Goal: Information Seeking & Learning: Understand process/instructions

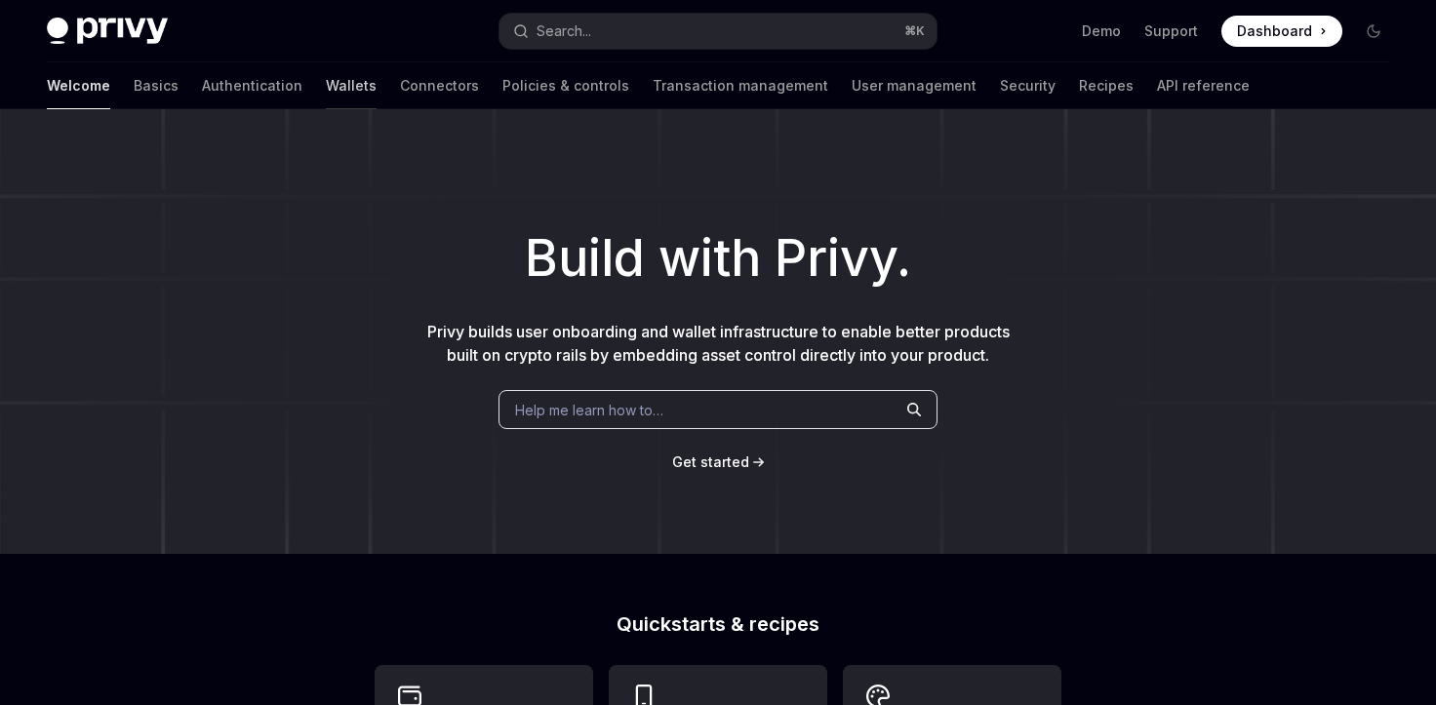
click at [326, 85] on link "Wallets" at bounding box center [351, 85] width 51 height 47
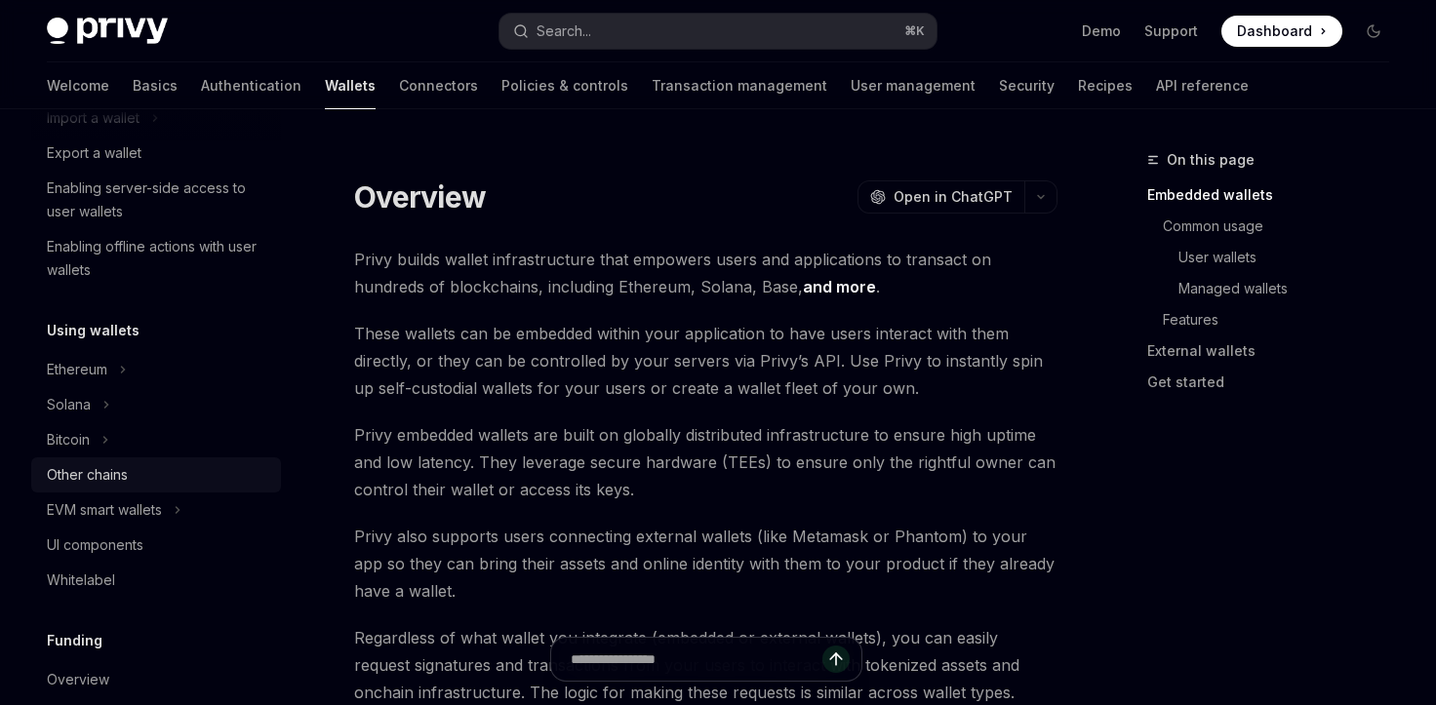
scroll to position [350, 0]
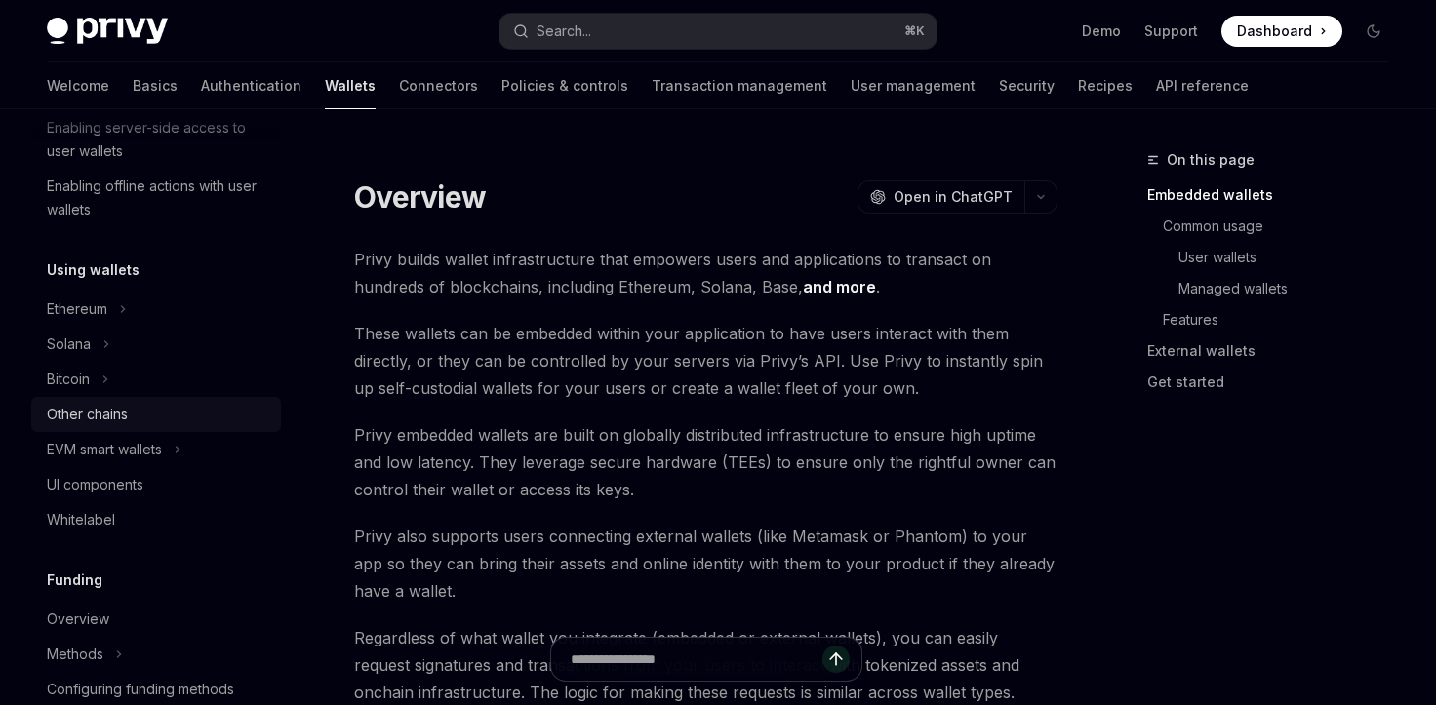
click at [106, 417] on div "Other chains" at bounding box center [87, 414] width 81 height 23
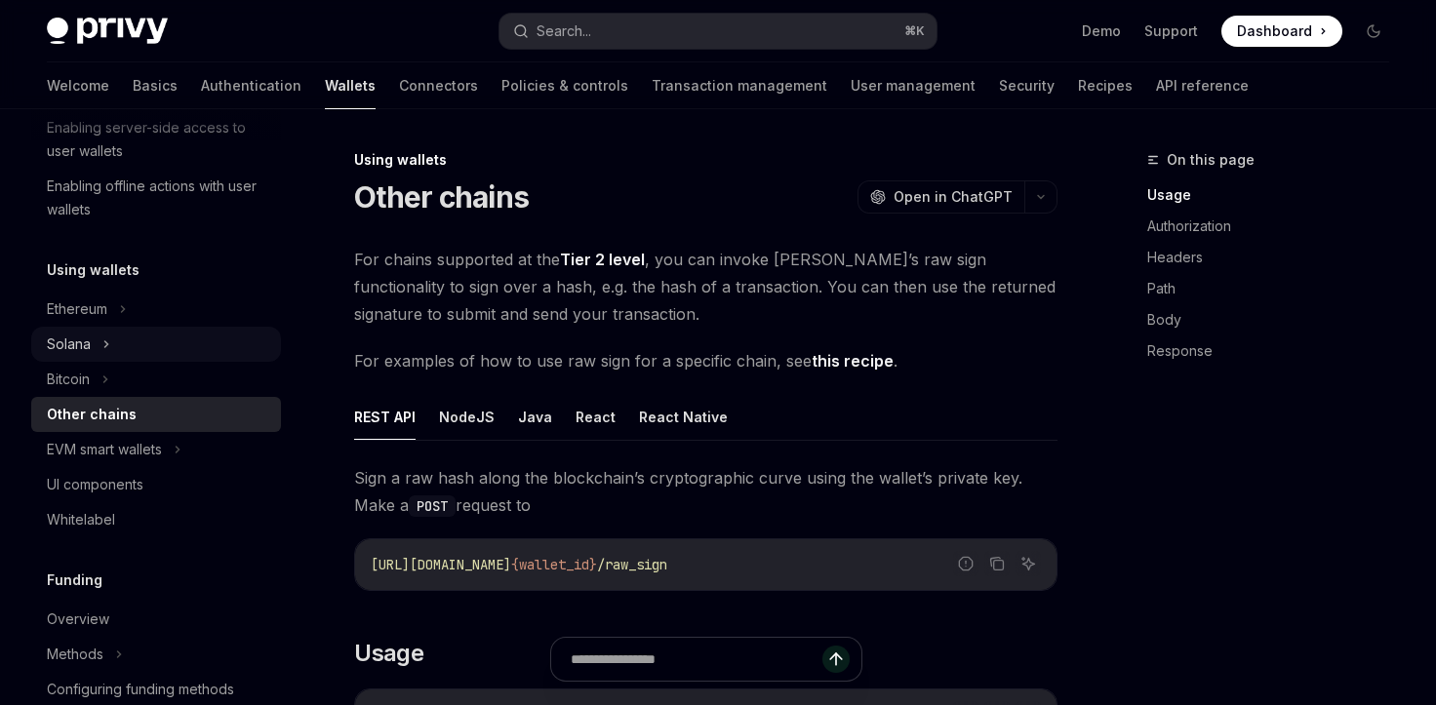
click at [89, 354] on div "Solana" at bounding box center [69, 344] width 44 height 23
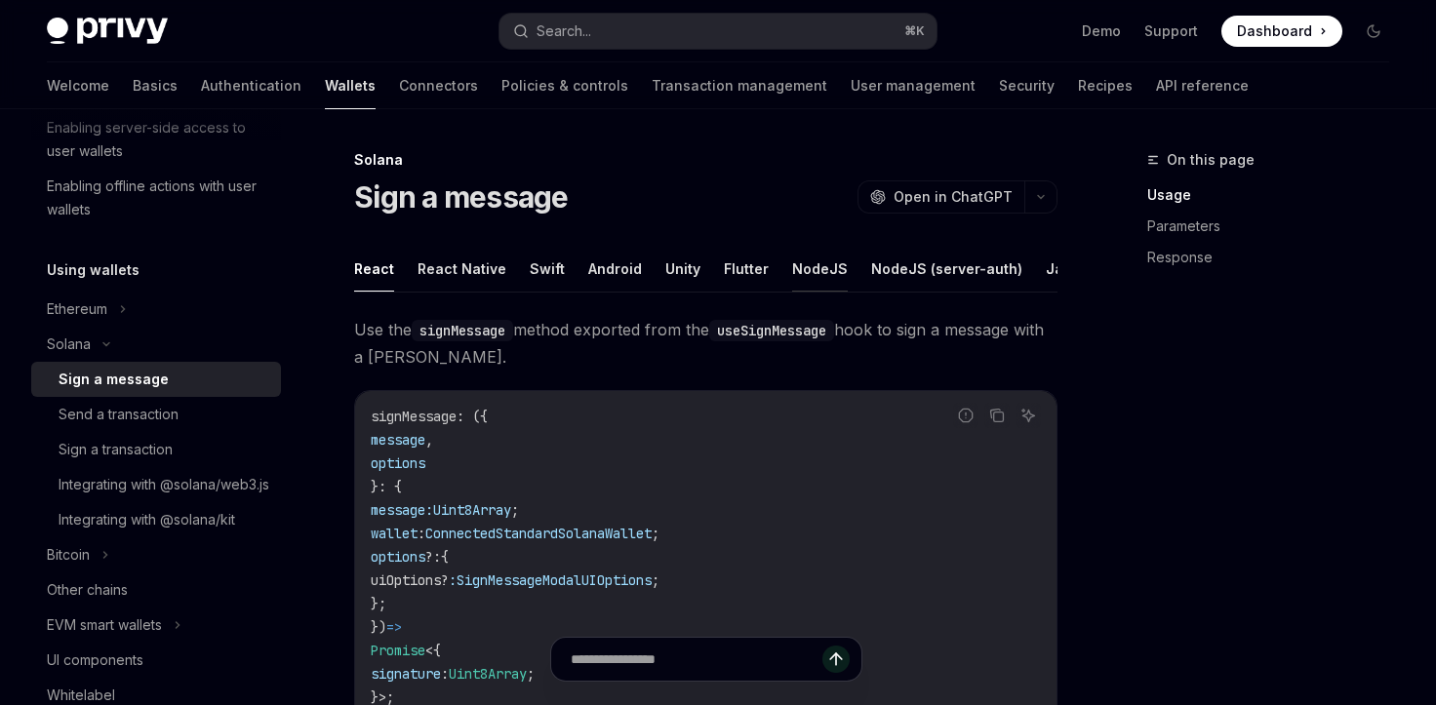
click at [811, 268] on button "NodeJS" at bounding box center [820, 269] width 56 height 46
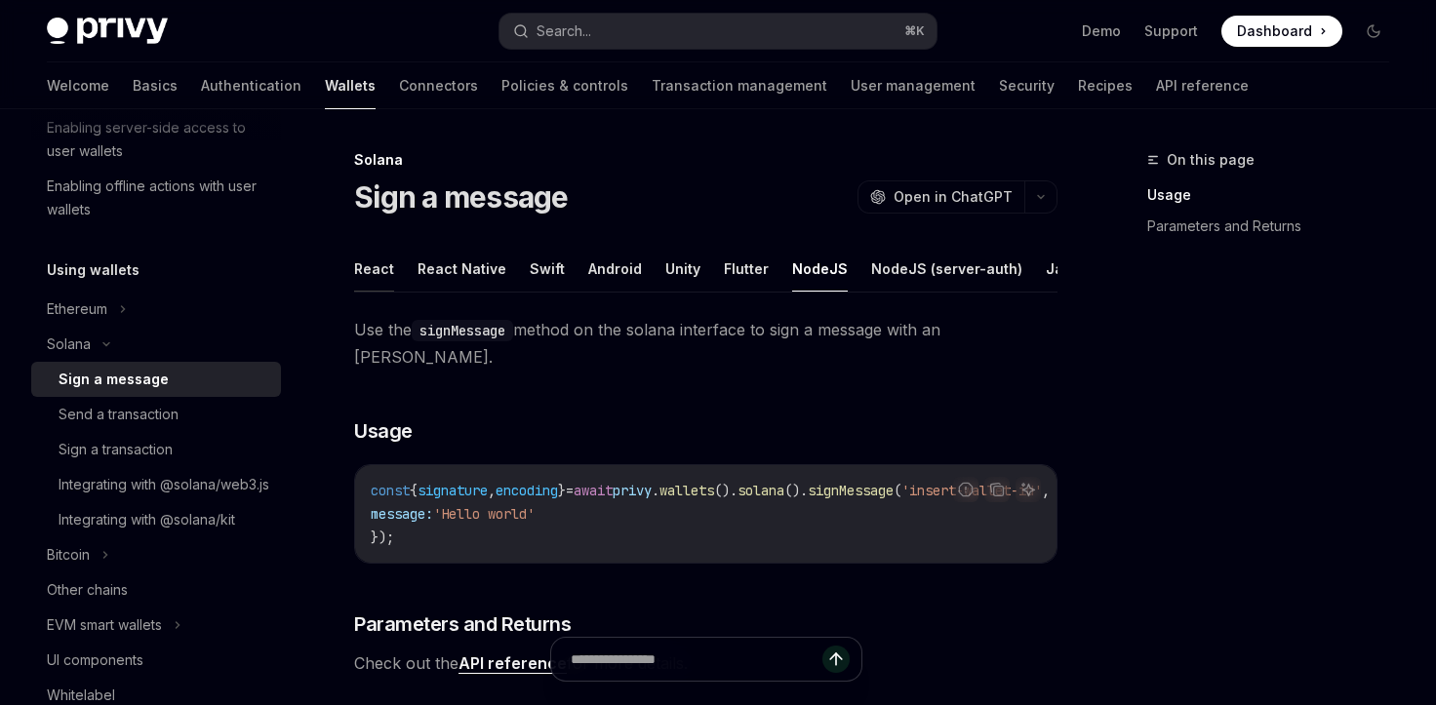
click at [374, 270] on button "React" at bounding box center [374, 269] width 40 height 46
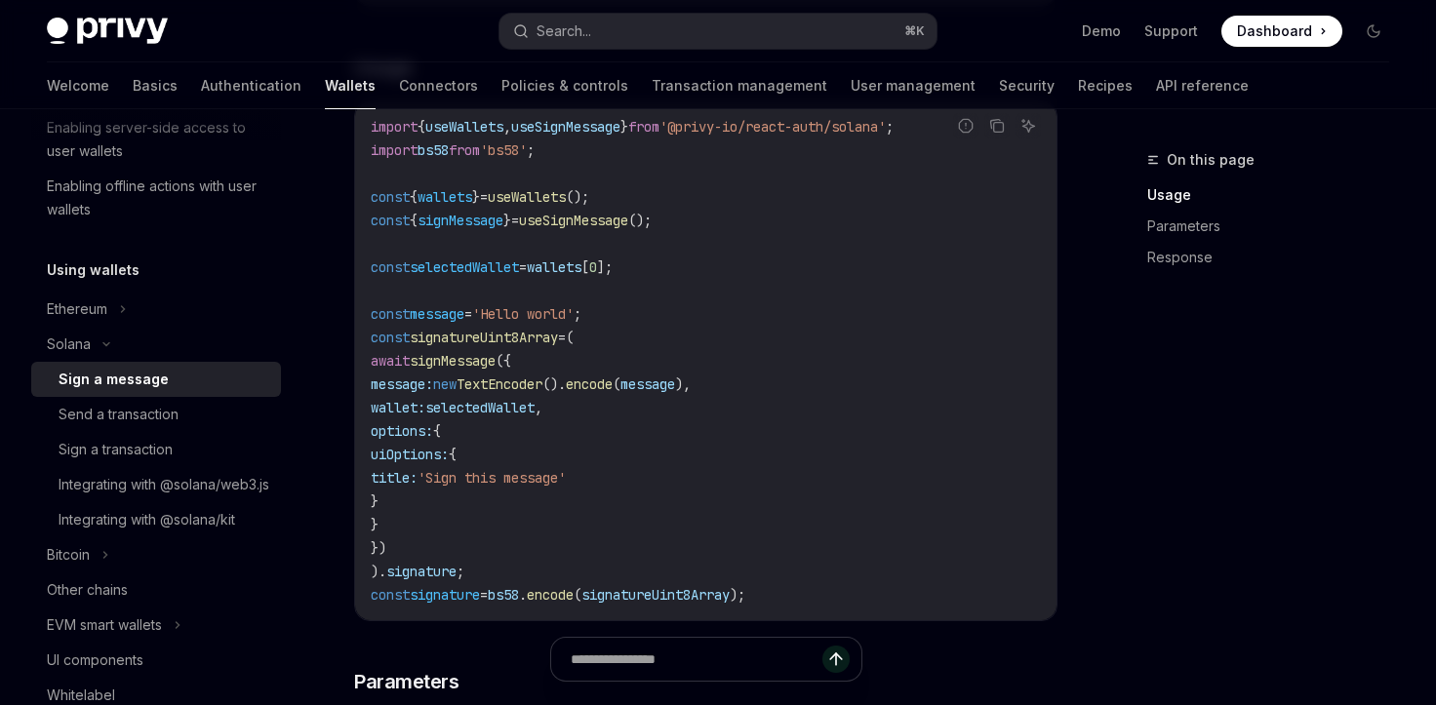
scroll to position [713, 0]
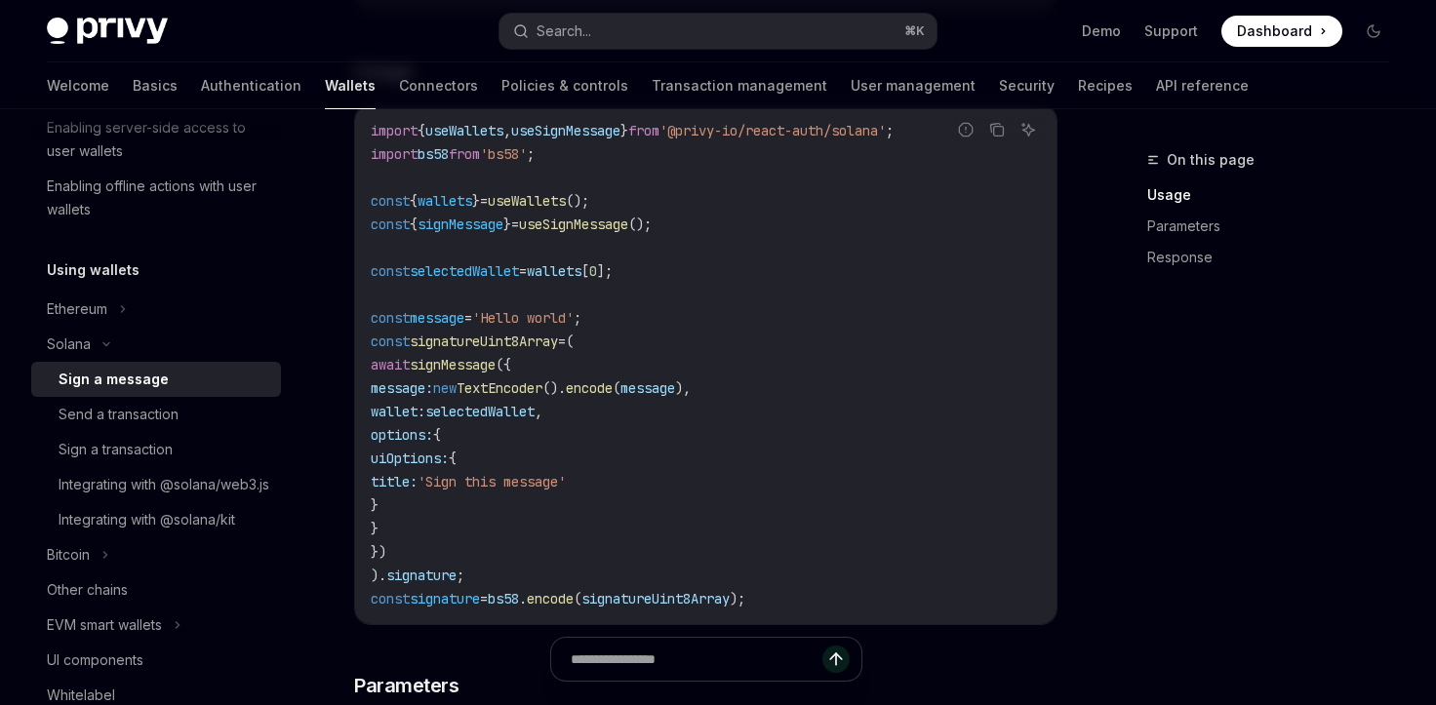
click at [1211, 457] on div "On this page Usage Parameters Response" at bounding box center [1256, 426] width 297 height 557
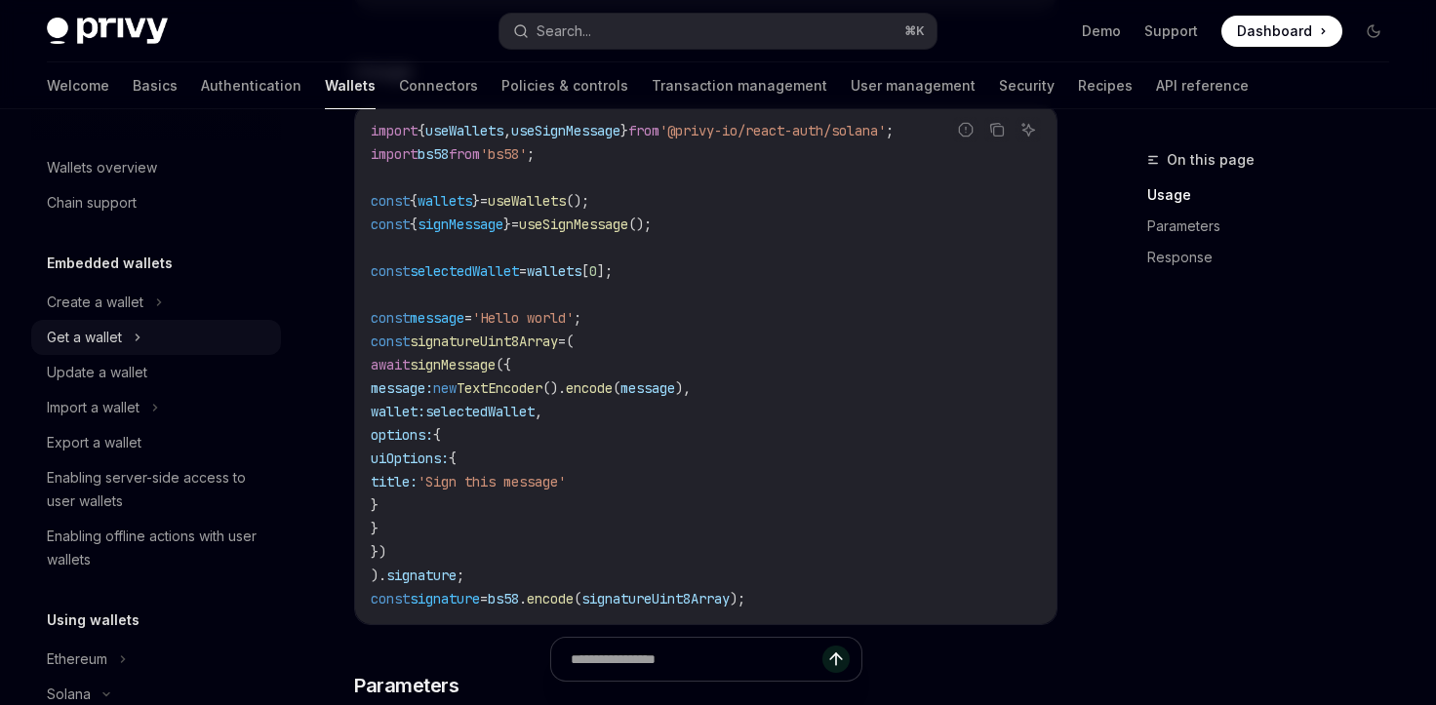
scroll to position [0, 0]
click at [133, 88] on link "Basics" at bounding box center [155, 85] width 45 height 47
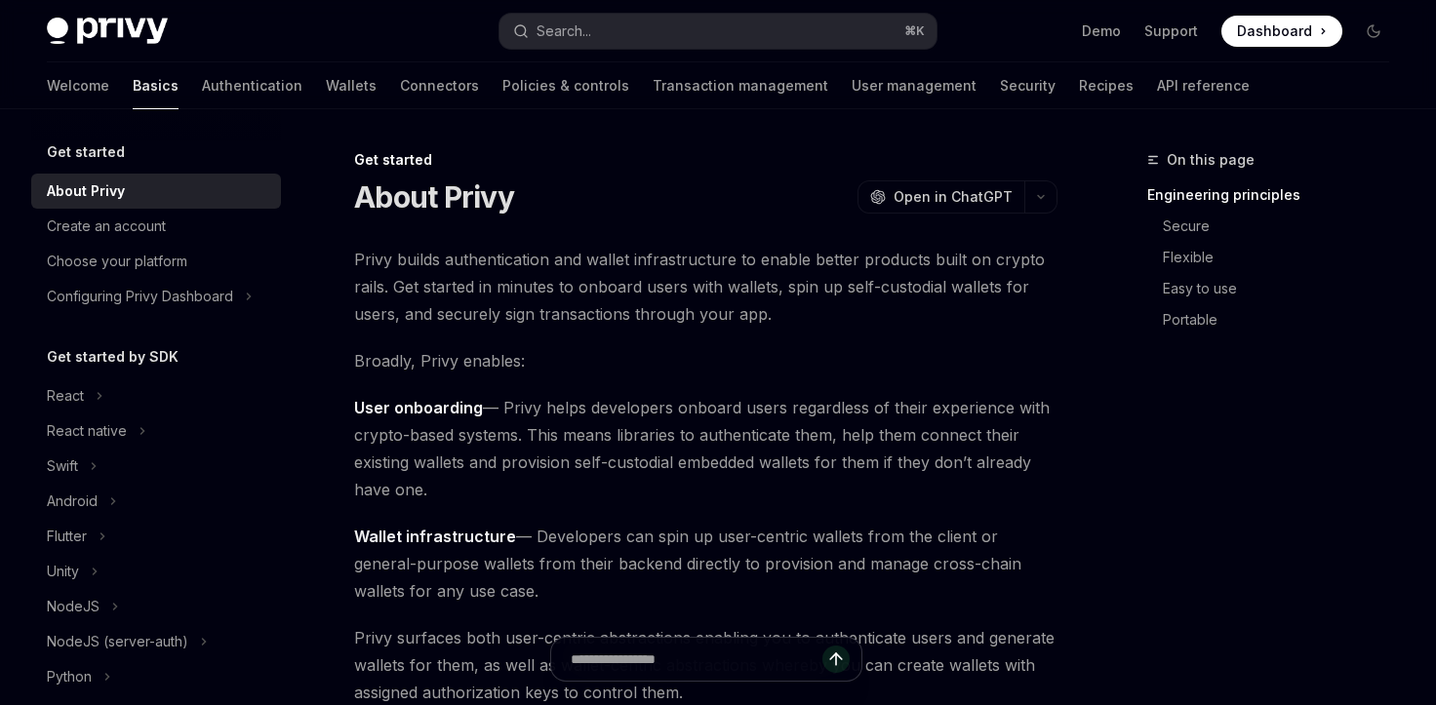
scroll to position [5, 0]
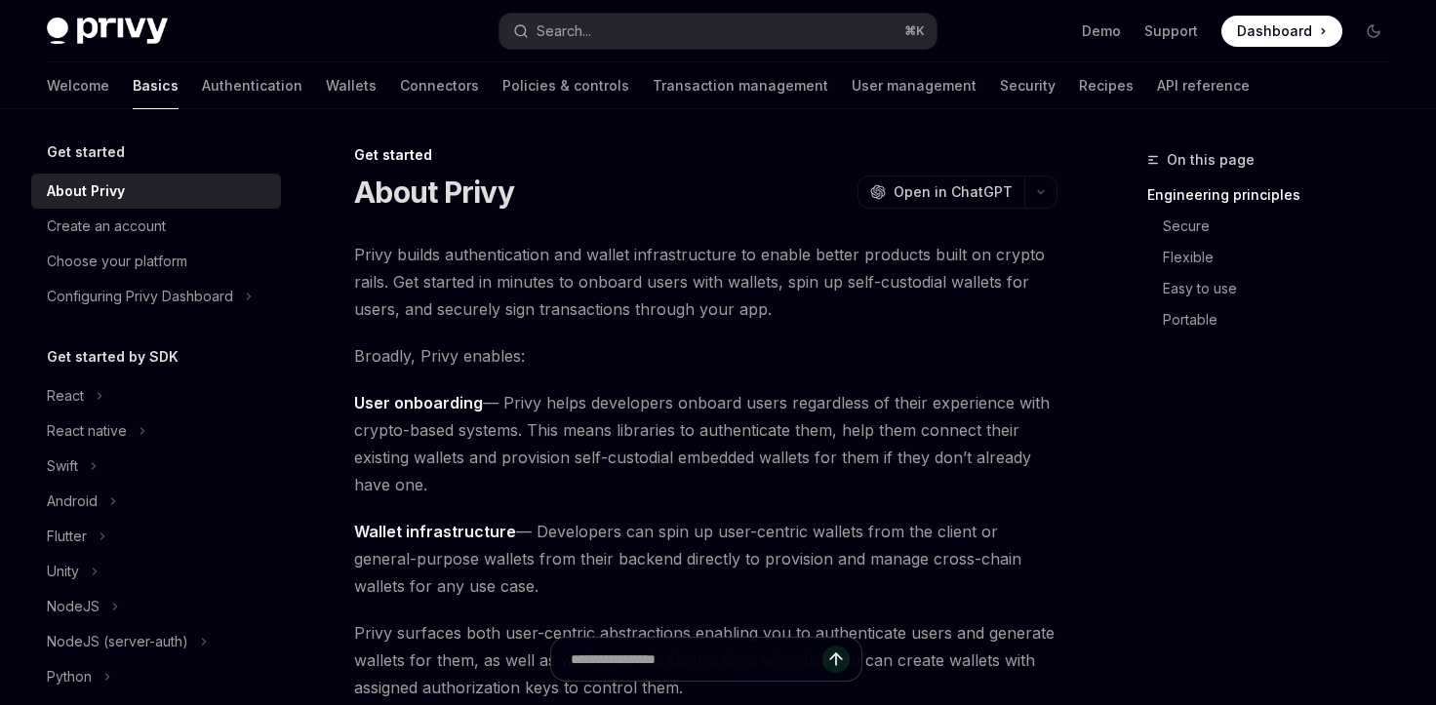
click at [1279, 33] on span "Dashboard" at bounding box center [1274, 31] width 75 height 20
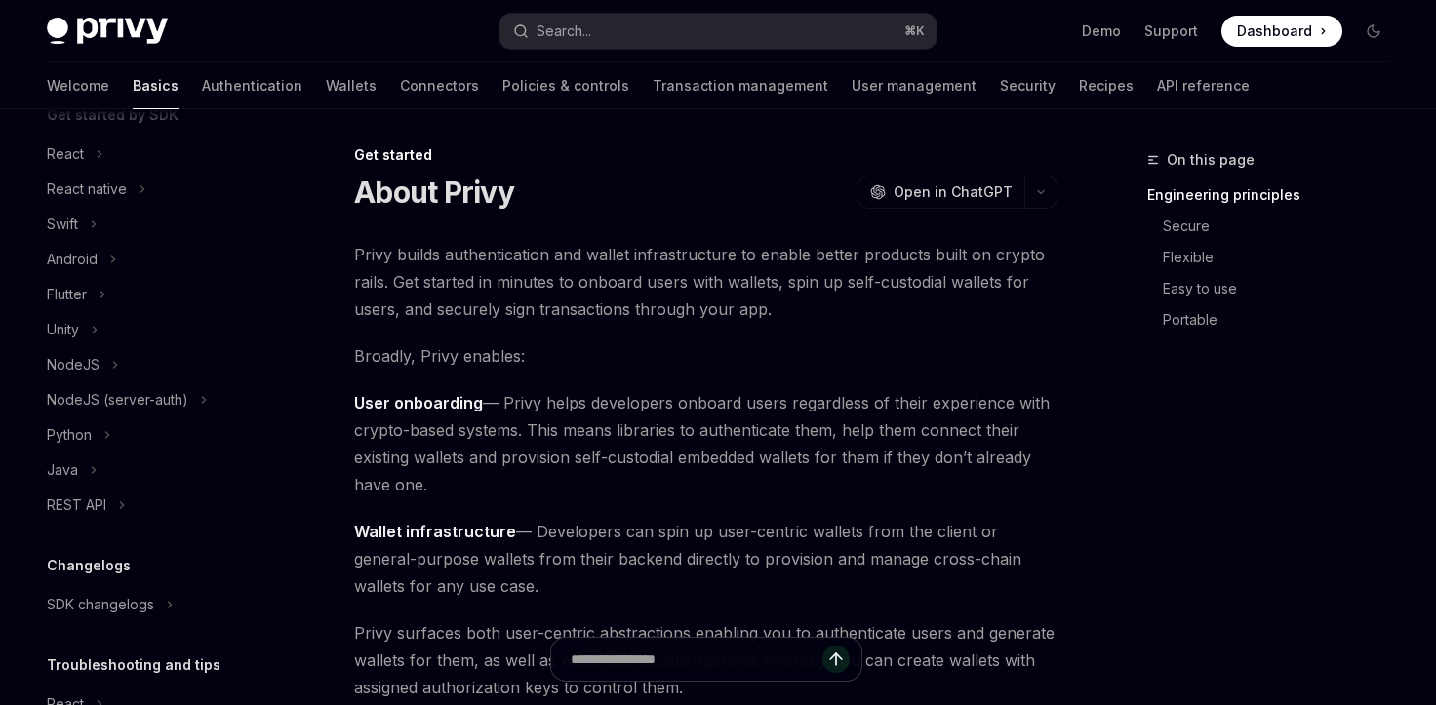
scroll to position [244, 0]
click at [84, 505] on div "REST API" at bounding box center [77, 503] width 60 height 23
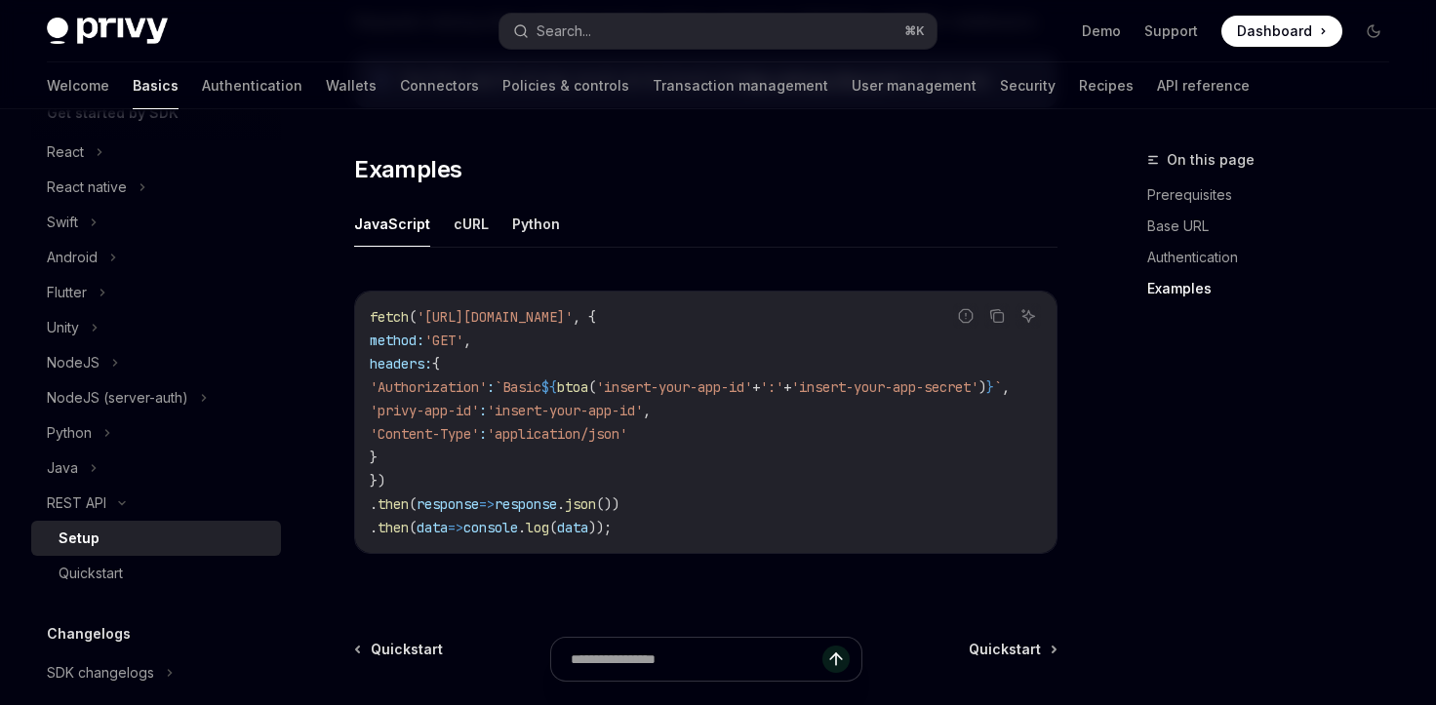
scroll to position [1013, 0]
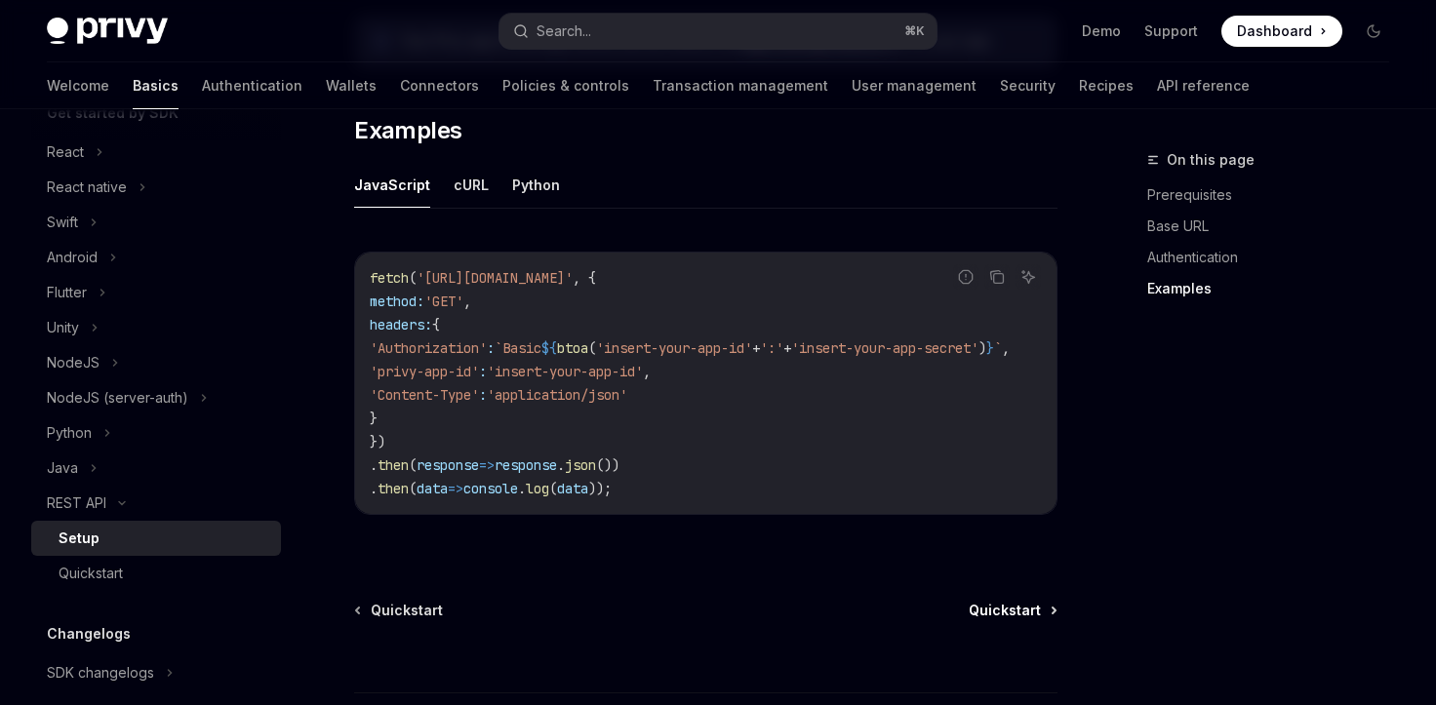
click at [1007, 607] on span "Quickstart" at bounding box center [1005, 611] width 72 height 20
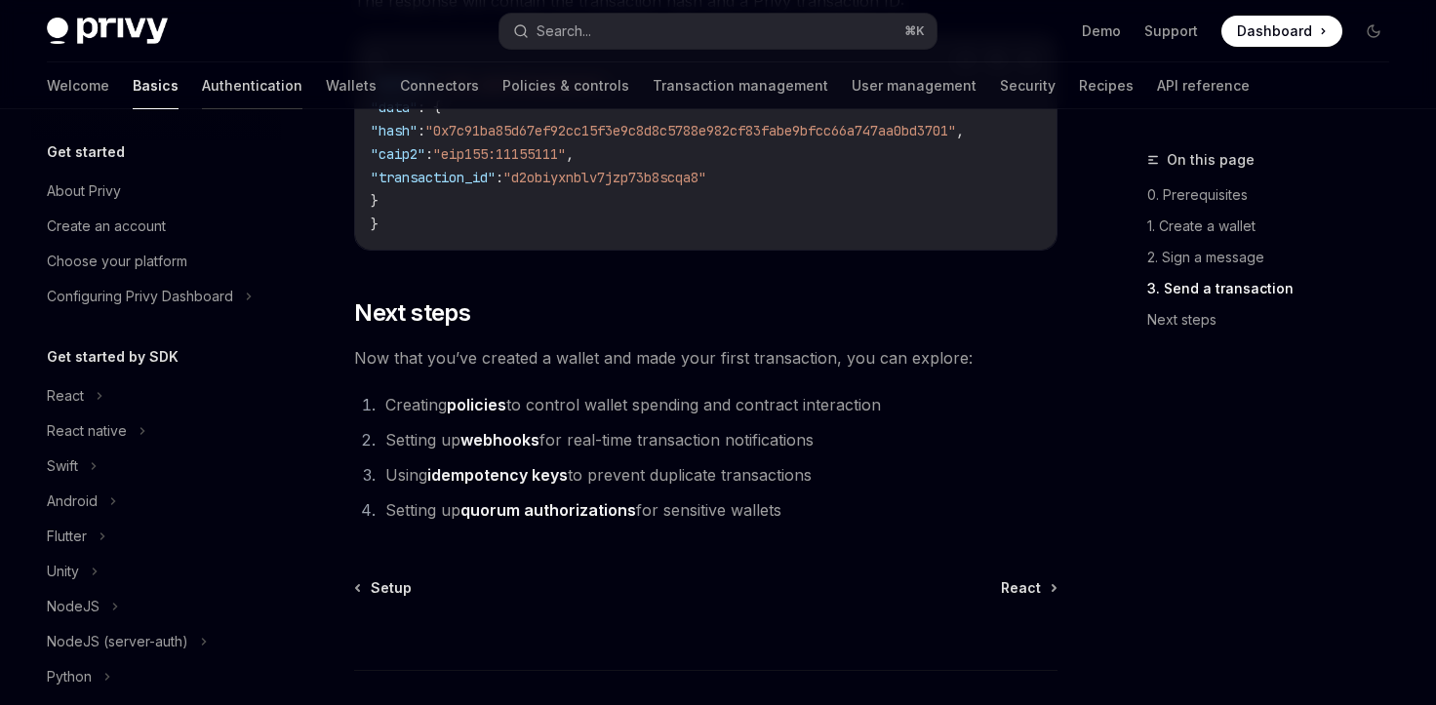
click at [202, 96] on link "Authentication" at bounding box center [252, 85] width 101 height 47
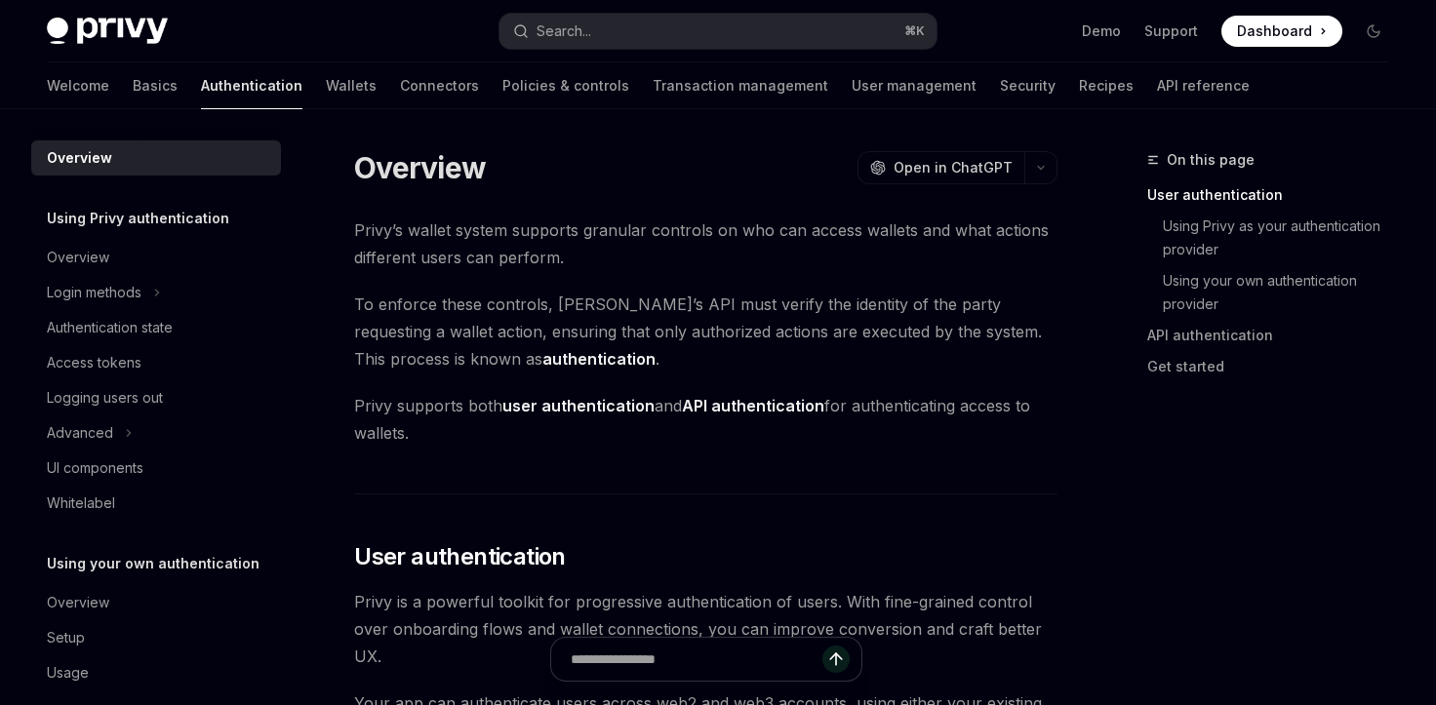
click at [285, 89] on div "Welcome Basics Authentication Wallets Connectors Policies & controls Transactio…" at bounding box center [648, 85] width 1203 height 47
click at [326, 89] on link "Wallets" at bounding box center [351, 85] width 51 height 47
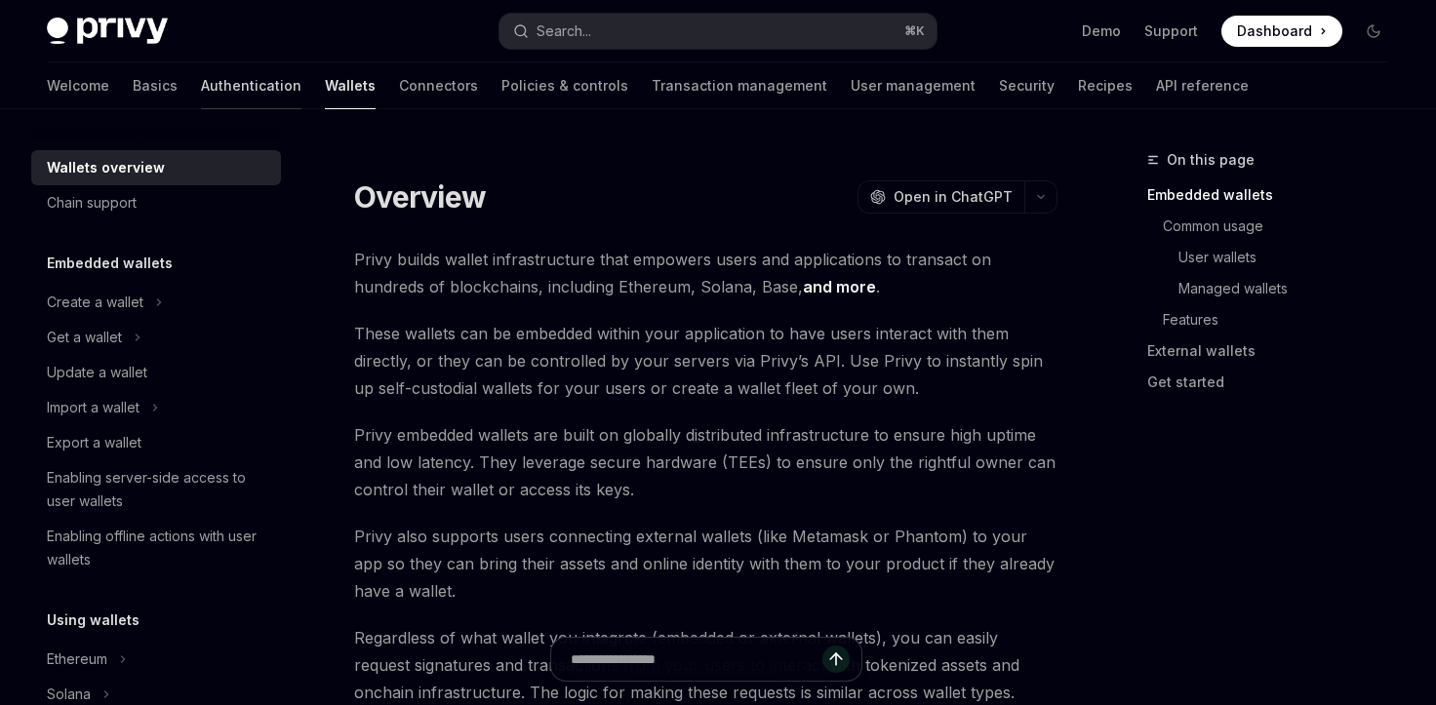
click at [201, 86] on link "Authentication" at bounding box center [251, 85] width 101 height 47
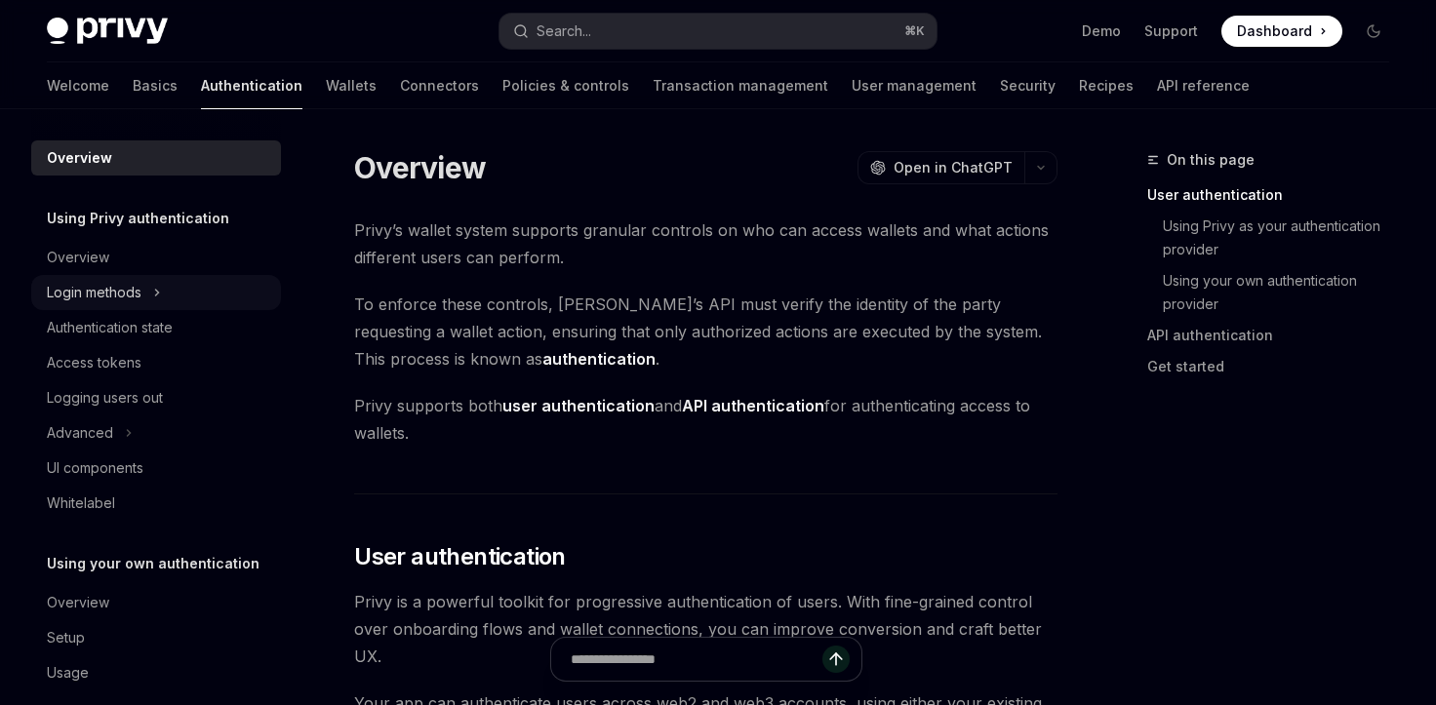
click at [141, 292] on div "Login methods" at bounding box center [94, 292] width 95 height 23
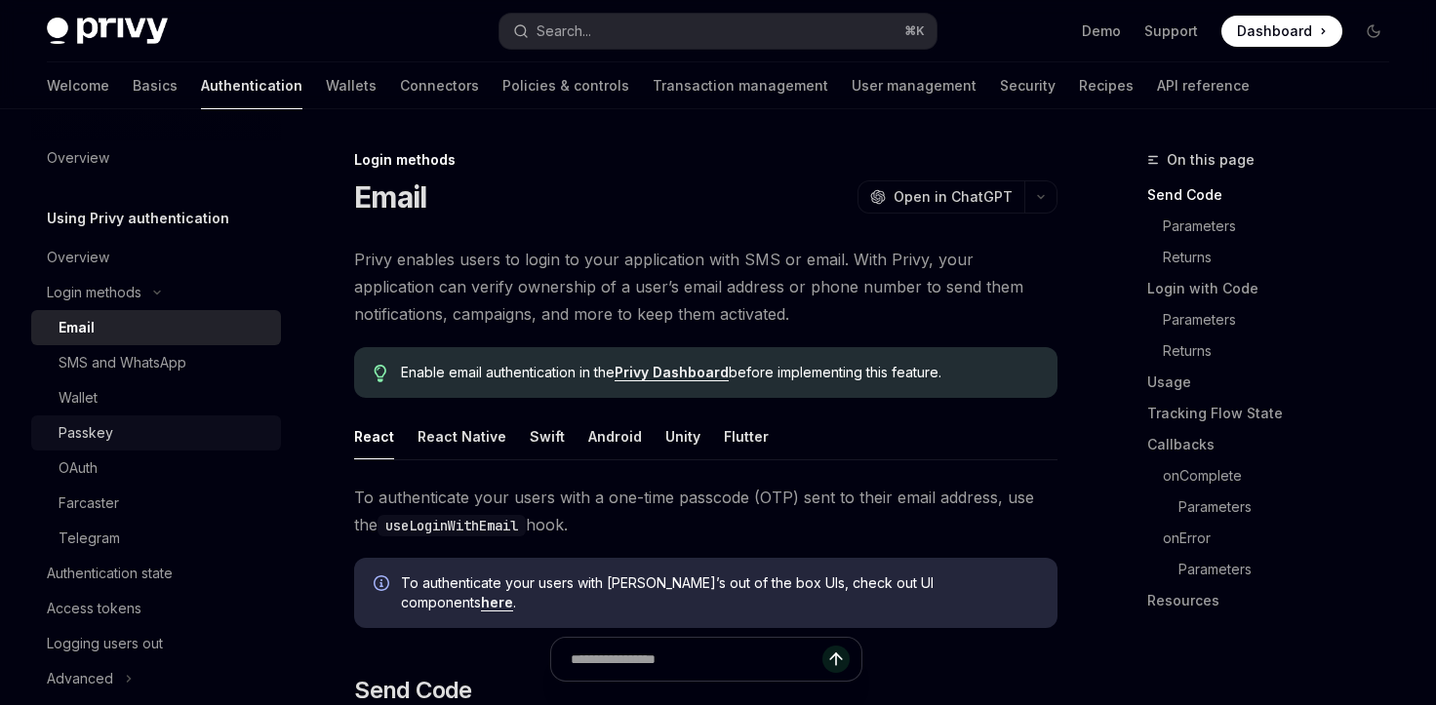
click at [90, 431] on div "Passkey" at bounding box center [86, 433] width 55 height 23
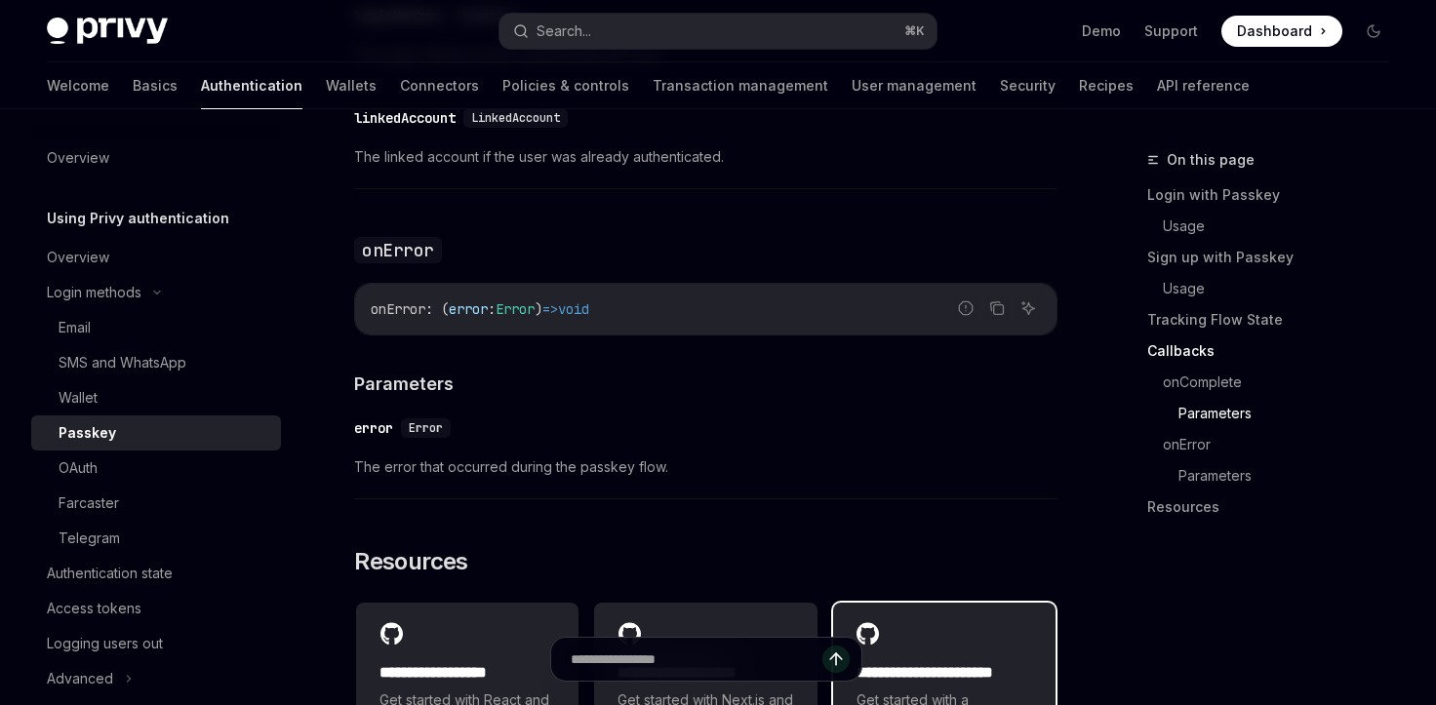
scroll to position [3551, 0]
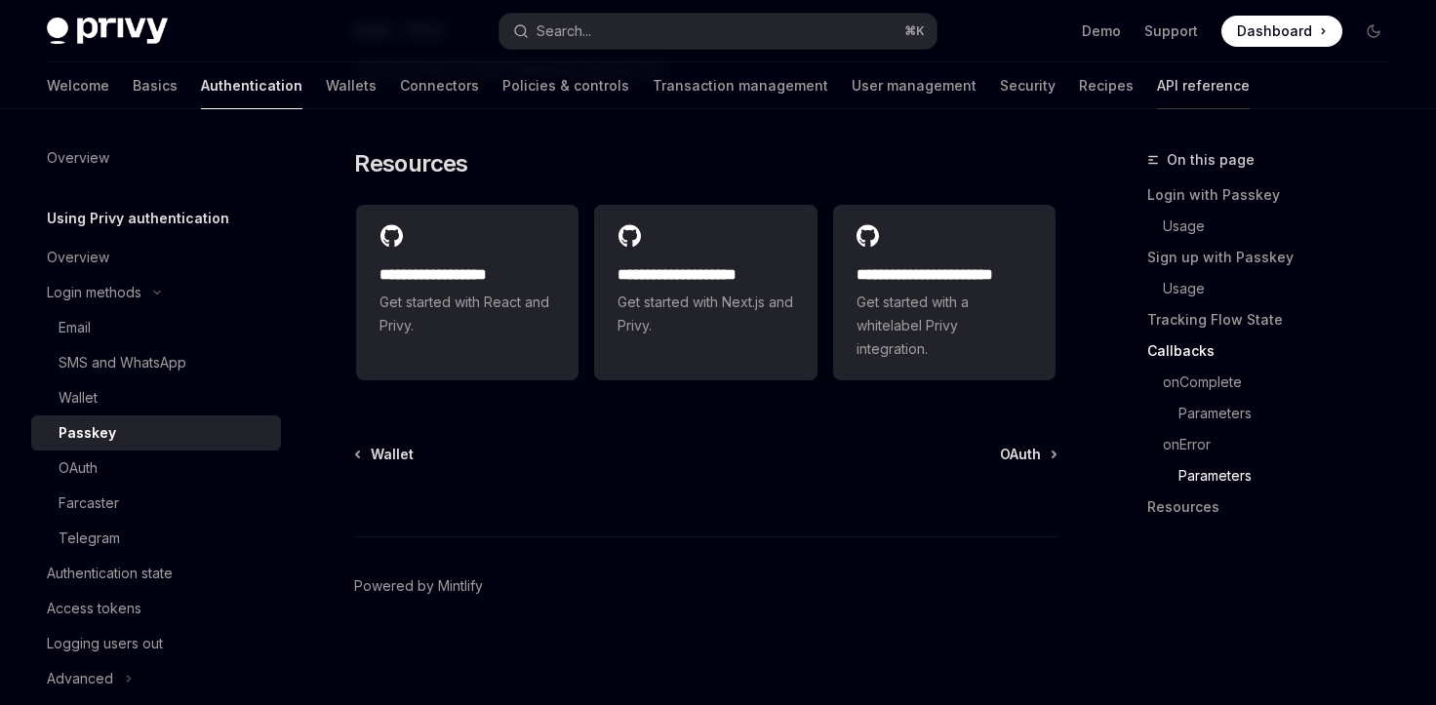
click at [1157, 85] on link "API reference" at bounding box center [1203, 85] width 93 height 47
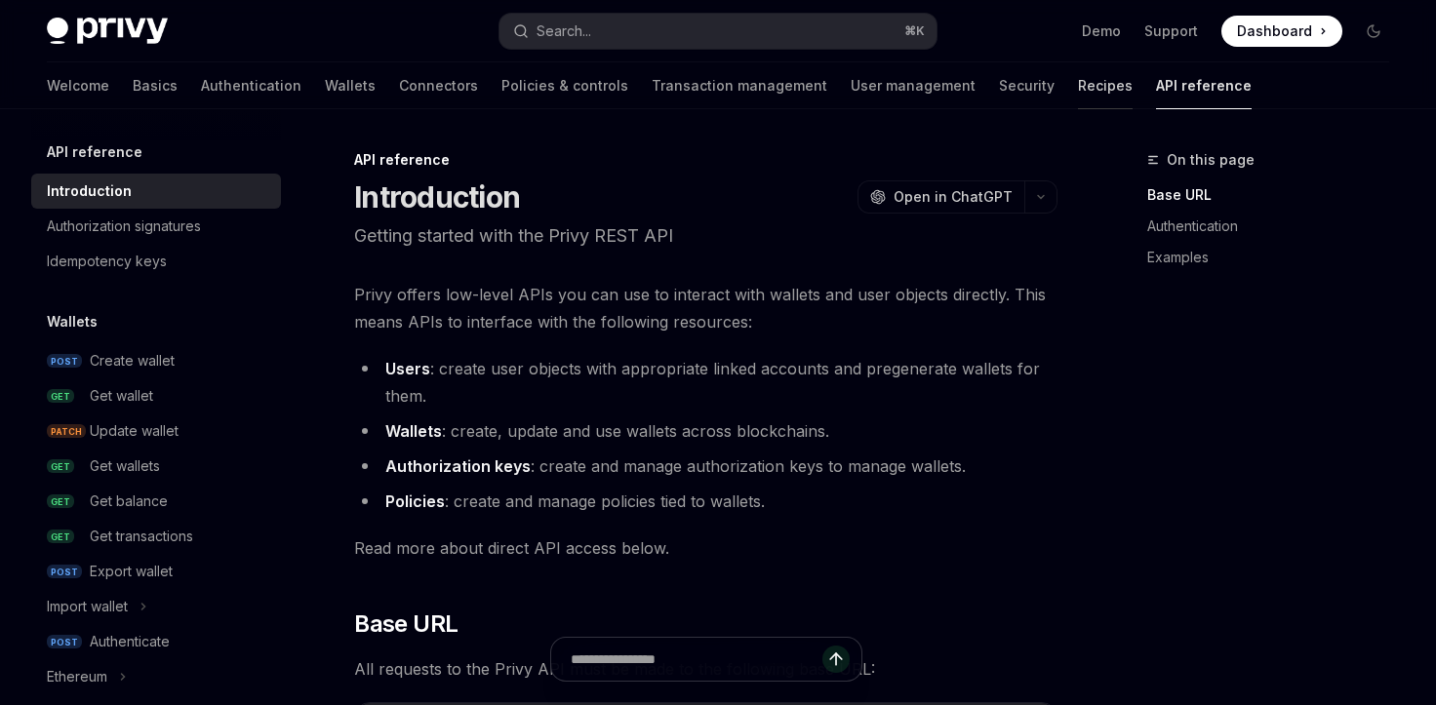
click at [1078, 88] on link "Recipes" at bounding box center [1105, 85] width 55 height 47
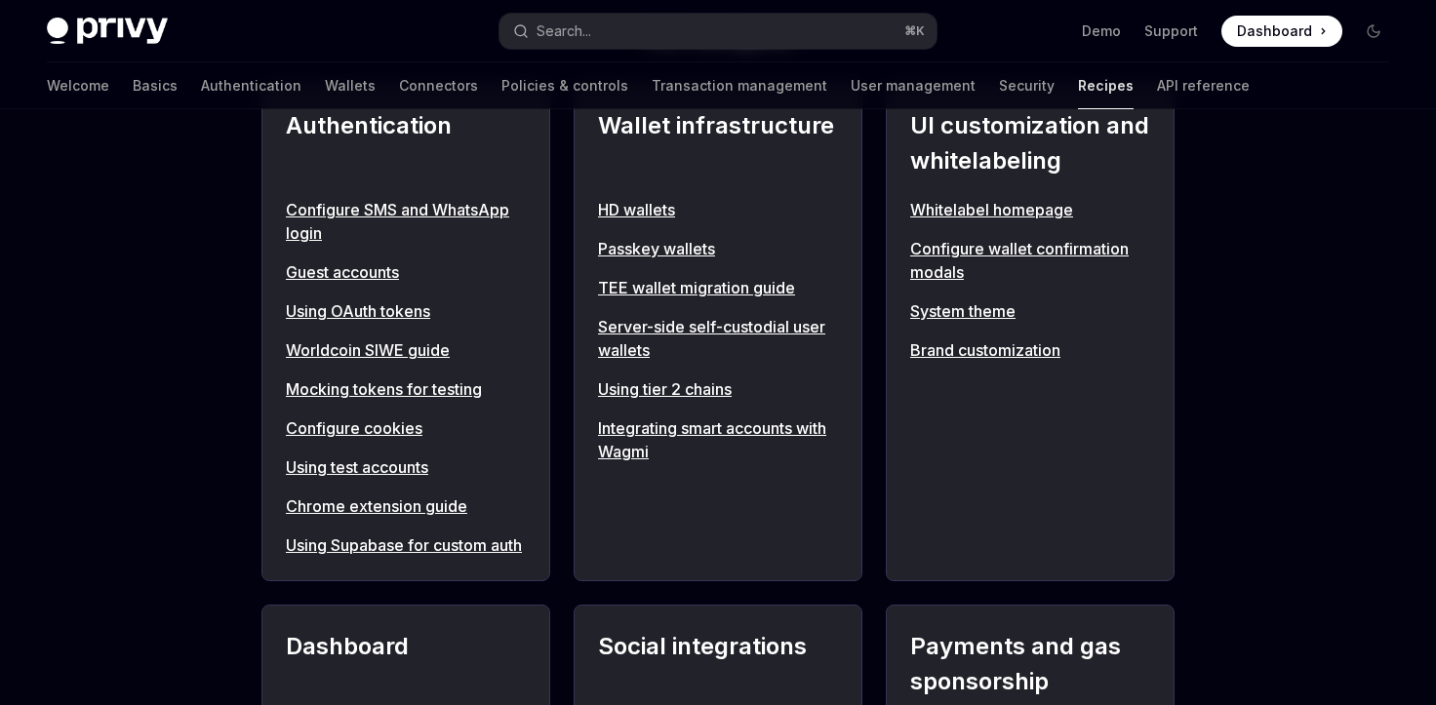
scroll to position [199, 0]
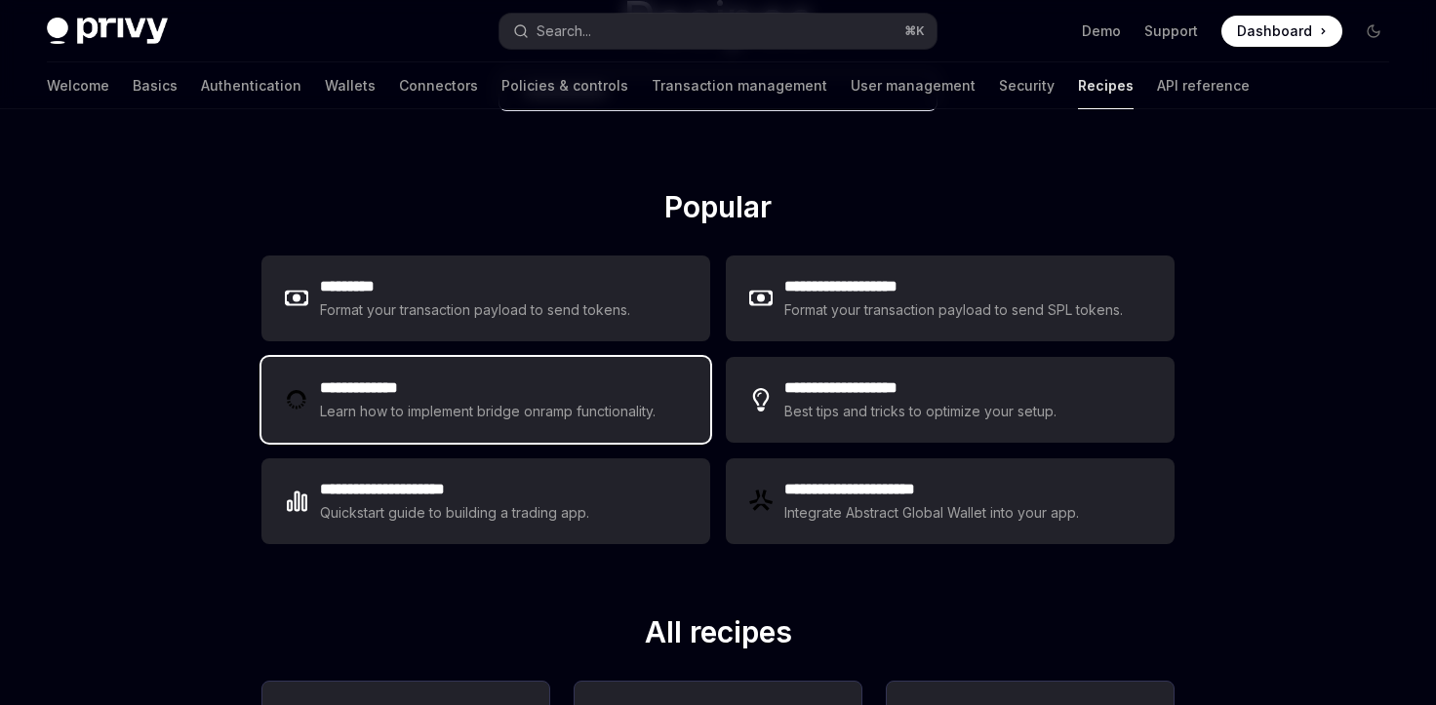
click at [503, 402] on div "Learn how to implement bridge onramp functionality." at bounding box center [491, 411] width 342 height 23
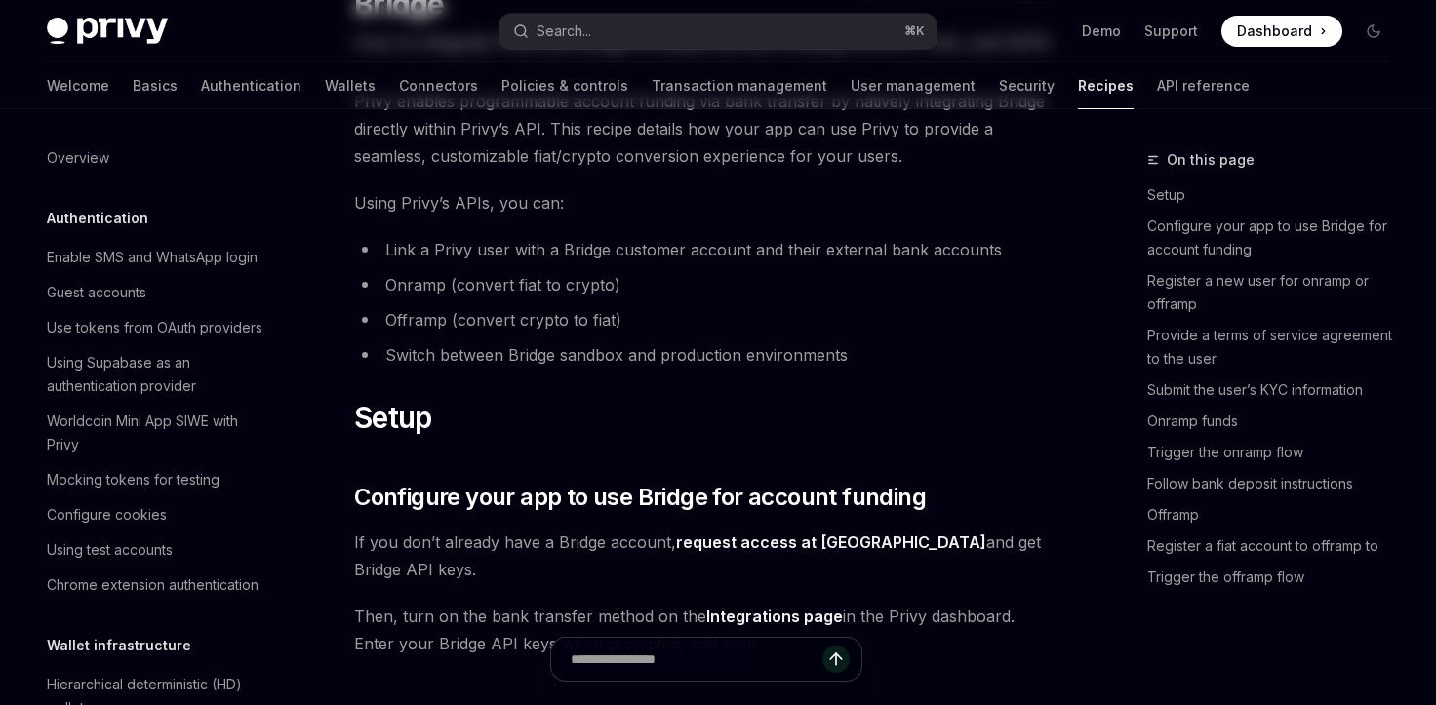
type textarea "*"
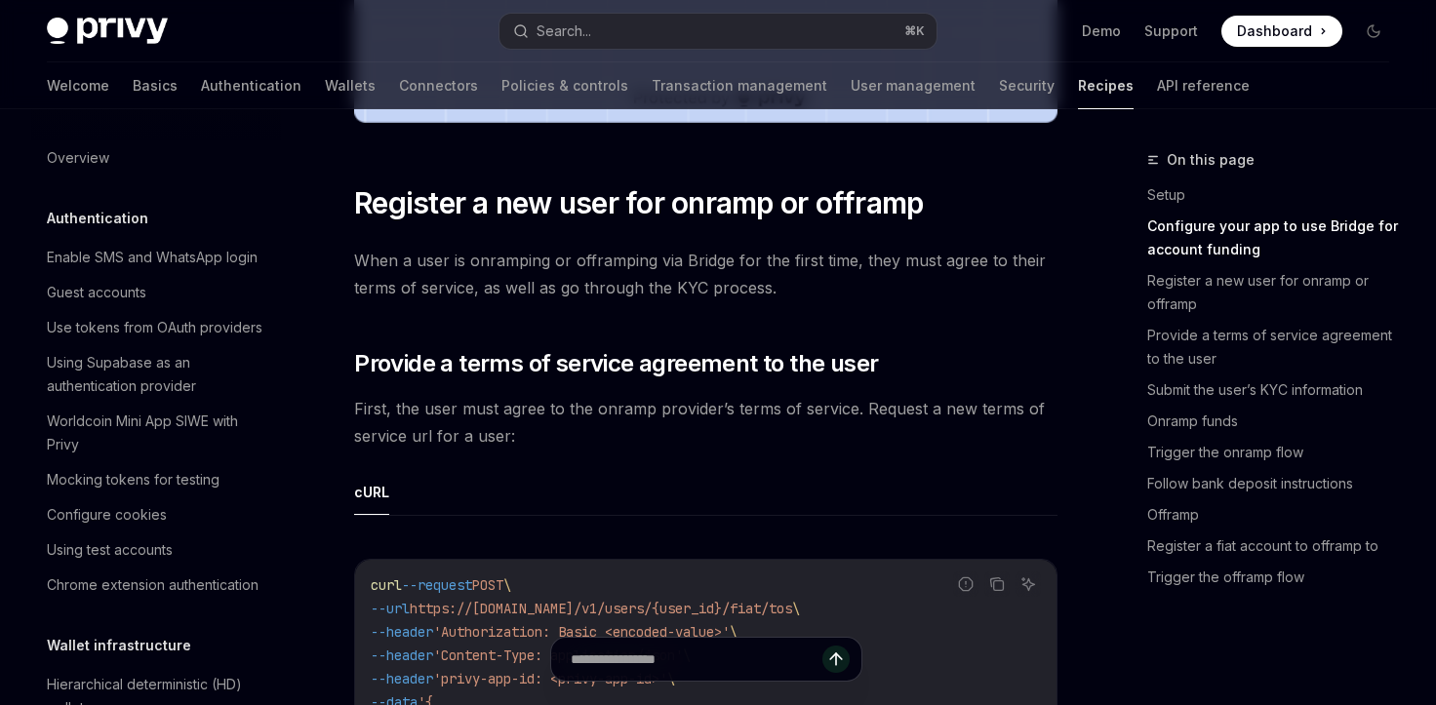
scroll to position [1087, 0]
